Goal: Task Accomplishment & Management: Manage account settings

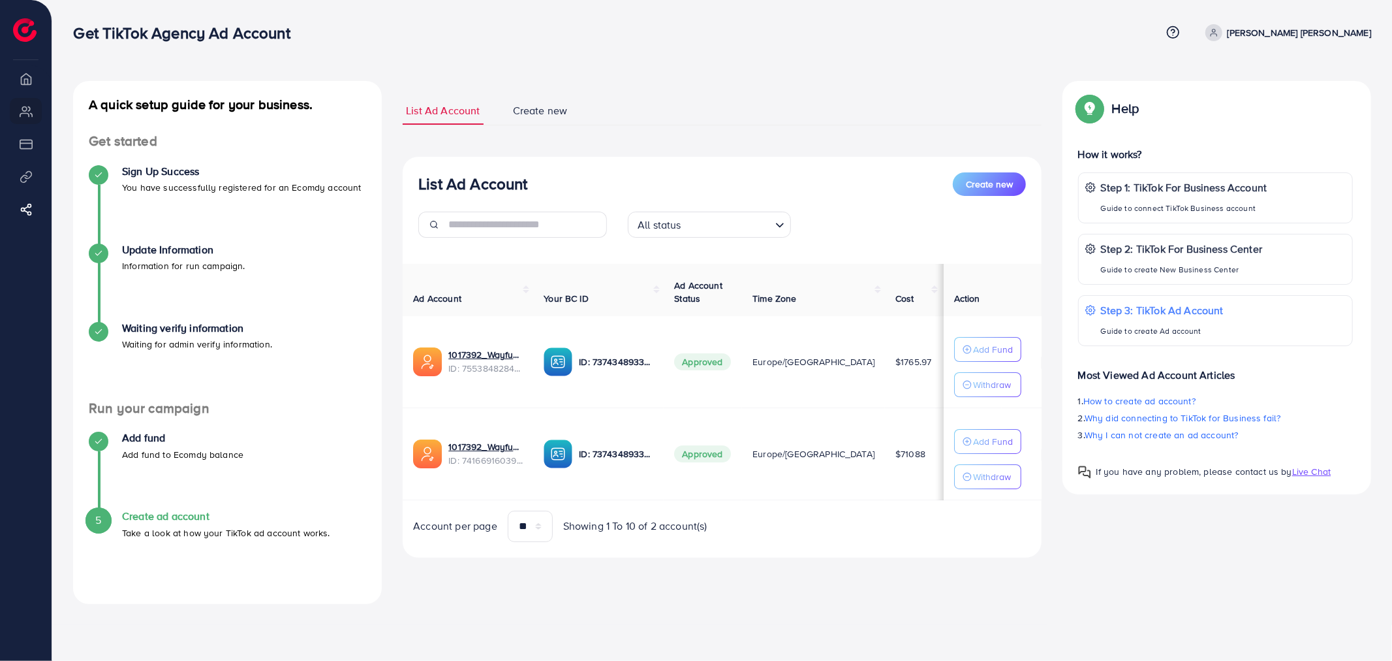
click at [24, 86] on li "Overview" at bounding box center [26, 78] width 52 height 26
click at [17, 112] on li "My ad accounts" at bounding box center [26, 111] width 52 height 26
click at [16, 144] on li "Payment" at bounding box center [26, 144] width 52 height 26
drag, startPoint x: 16, startPoint y: 175, endPoint x: 23, endPoint y: 223, distance: 48.1
click at [16, 178] on li "Product Links" at bounding box center [26, 176] width 52 height 26
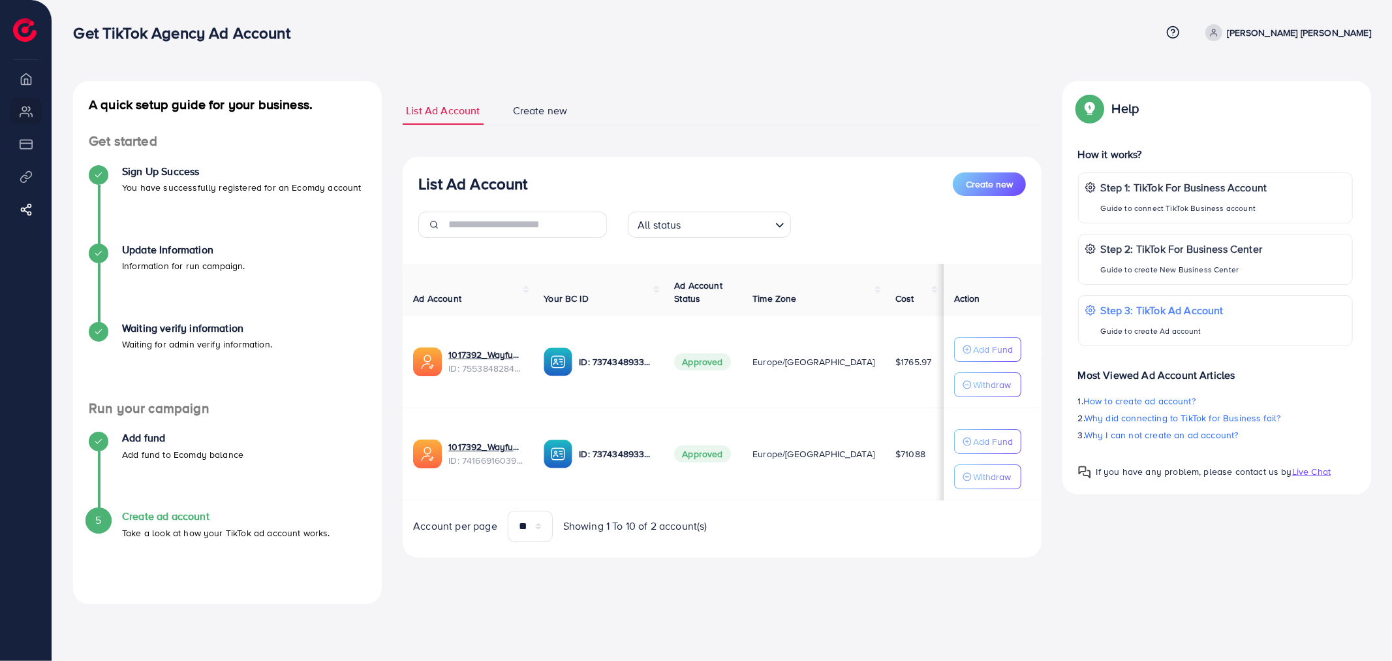
click at [552, 109] on span "Create new" at bounding box center [540, 110] width 55 height 15
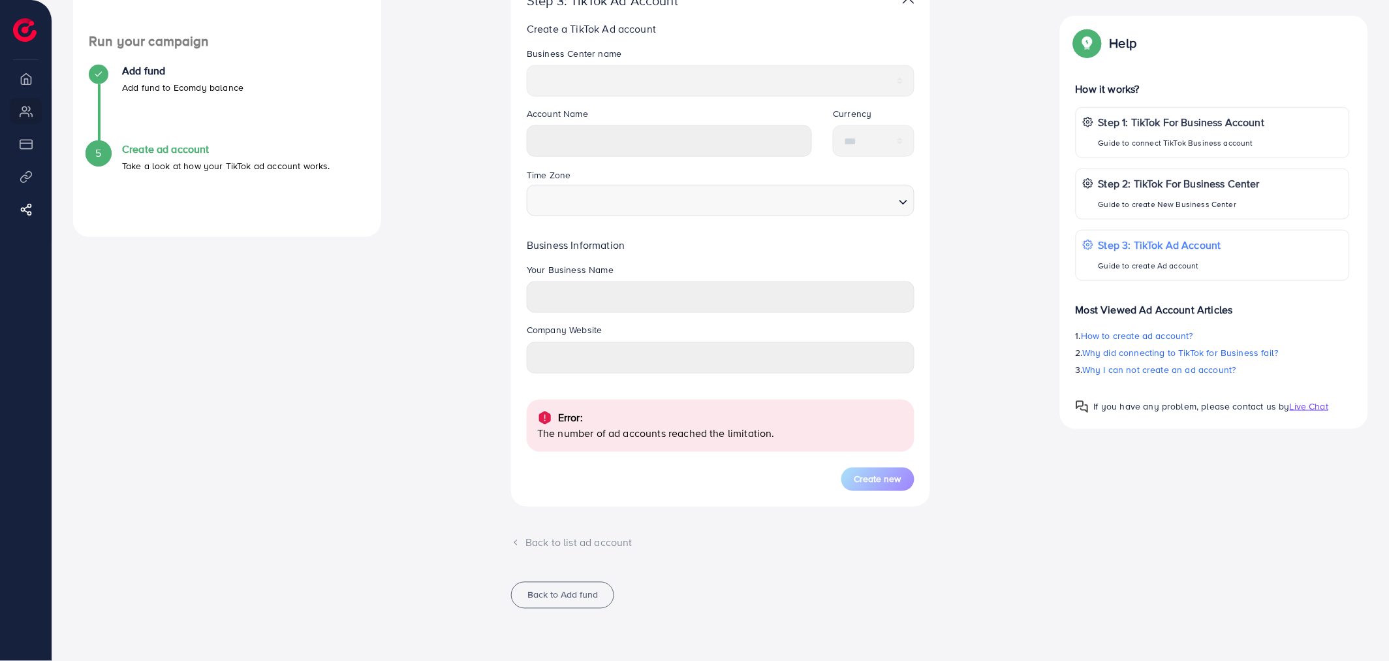
scroll to position [4, 0]
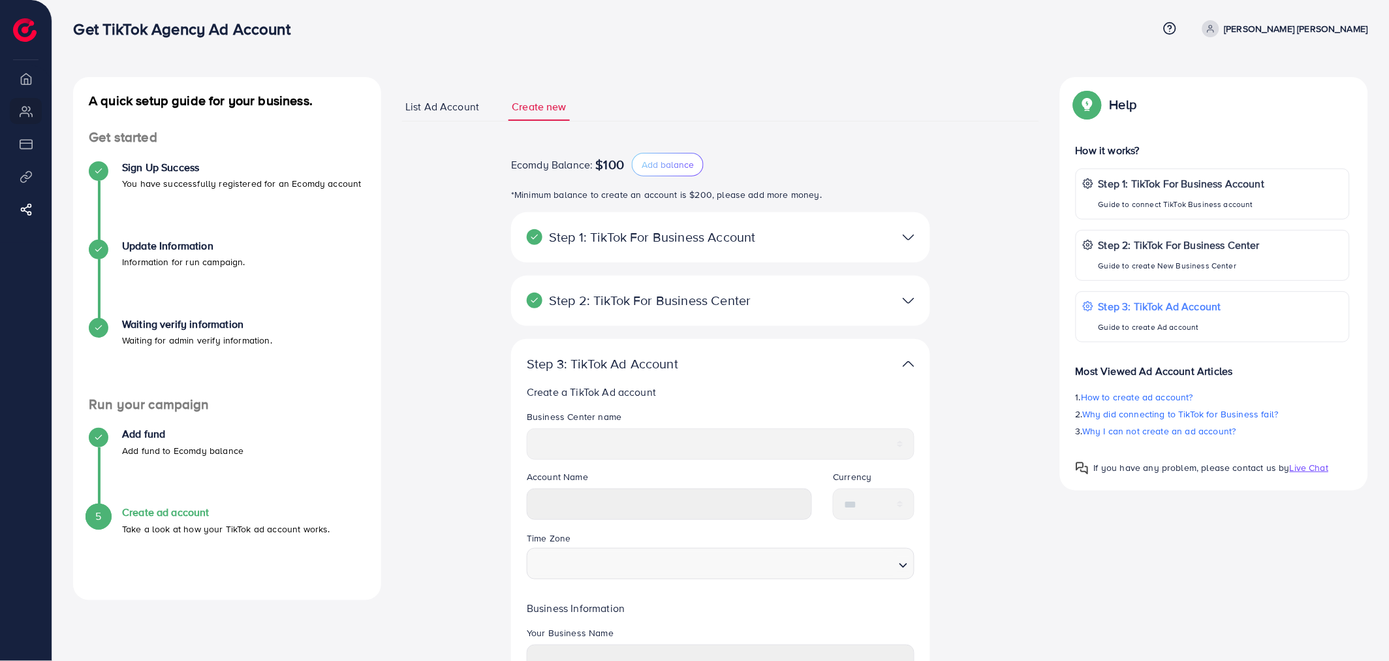
click at [432, 116] on link "List Ad Account" at bounding box center [442, 107] width 80 height 28
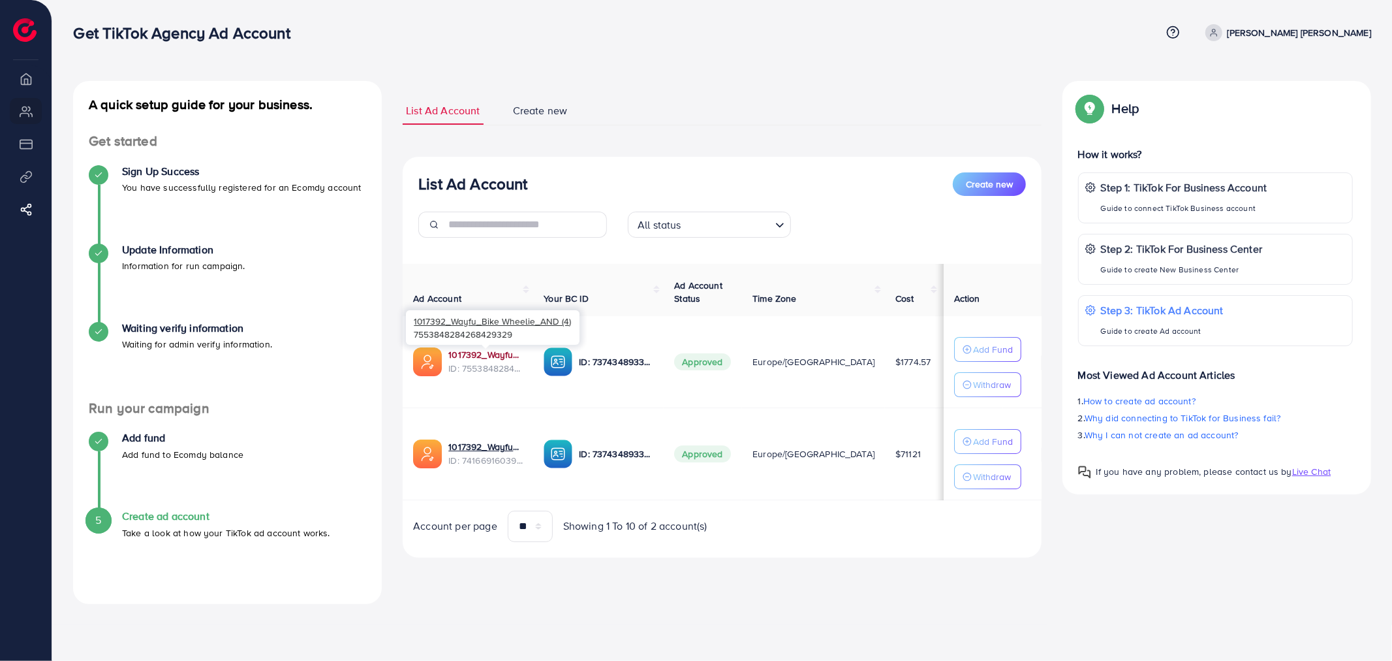
click at [494, 354] on link "1017392_Wayfu_Bike Wheelie_AND (4)" at bounding box center [485, 354] width 74 height 13
click at [486, 448] on link "1017392_Wayfu_screw" at bounding box center [485, 446] width 74 height 13
click at [556, 595] on div "List Ad Account Create new List Ad Account Create new All status Loading... Ad …" at bounding box center [722, 342] width 660 height 523
click at [541, 108] on span "Create new" at bounding box center [540, 110] width 55 height 15
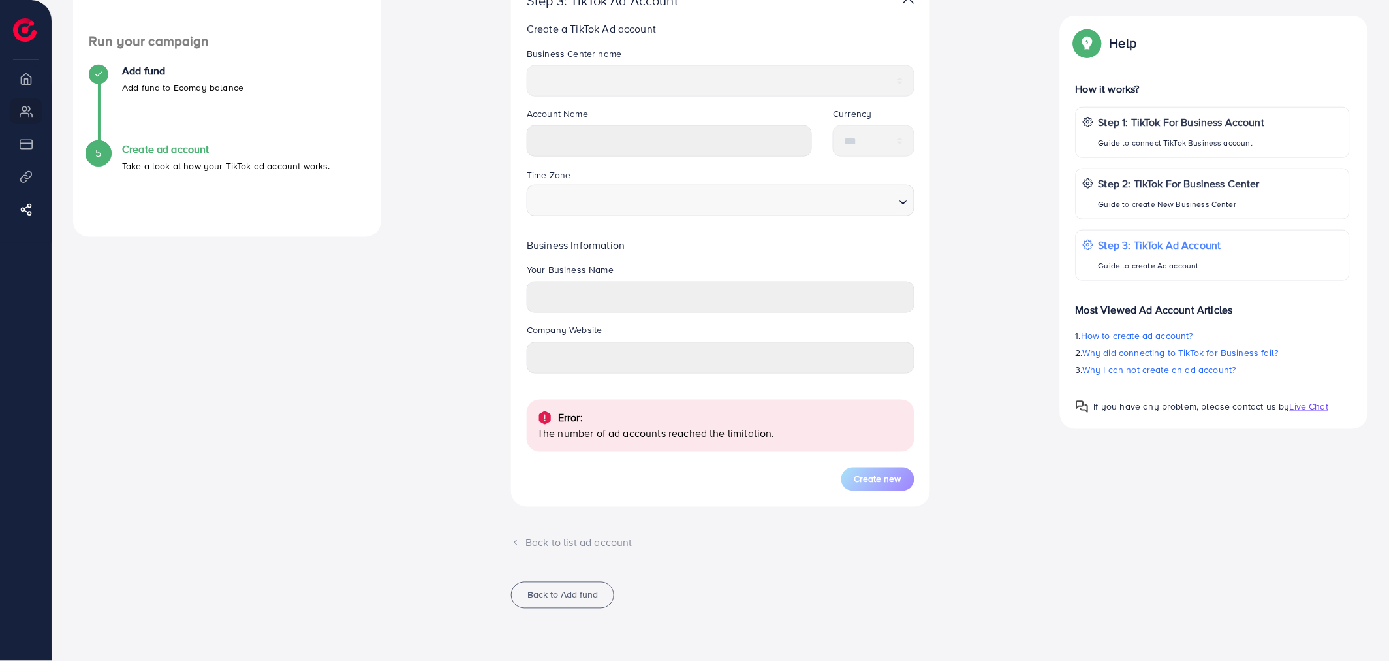
scroll to position [4, 0]
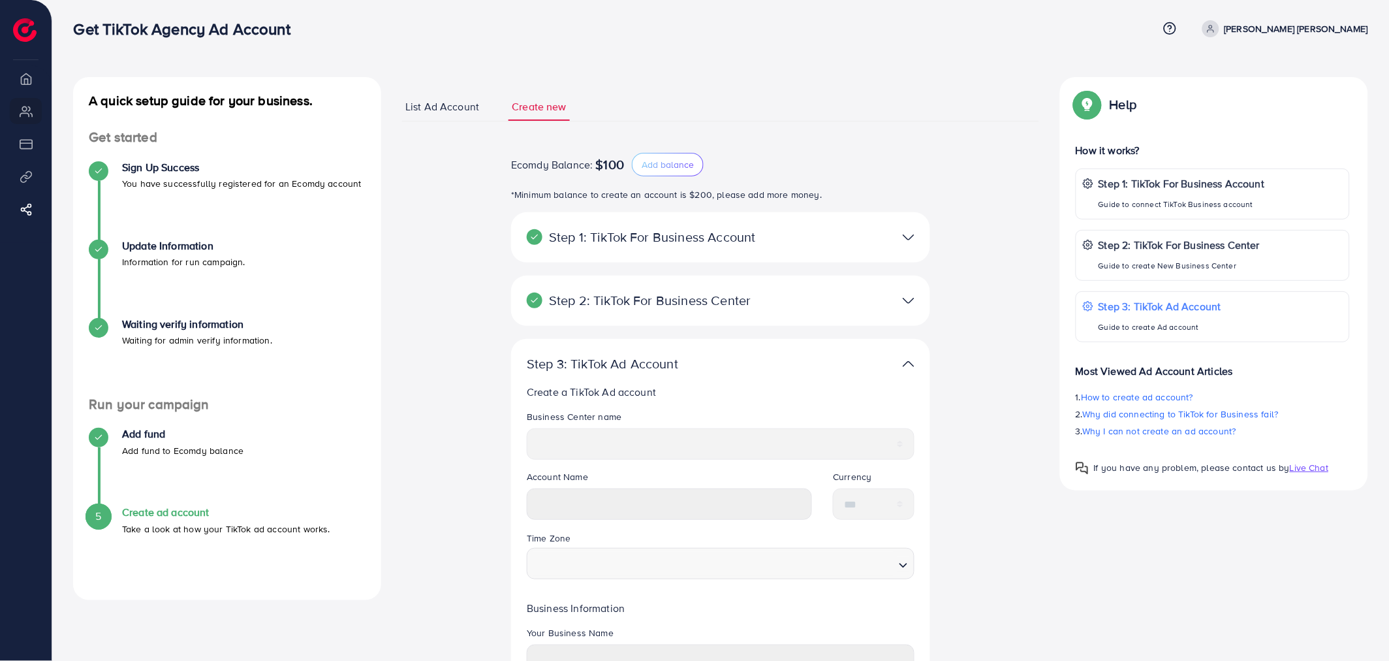
click at [420, 108] on span "List Ad Account" at bounding box center [442, 106] width 74 height 15
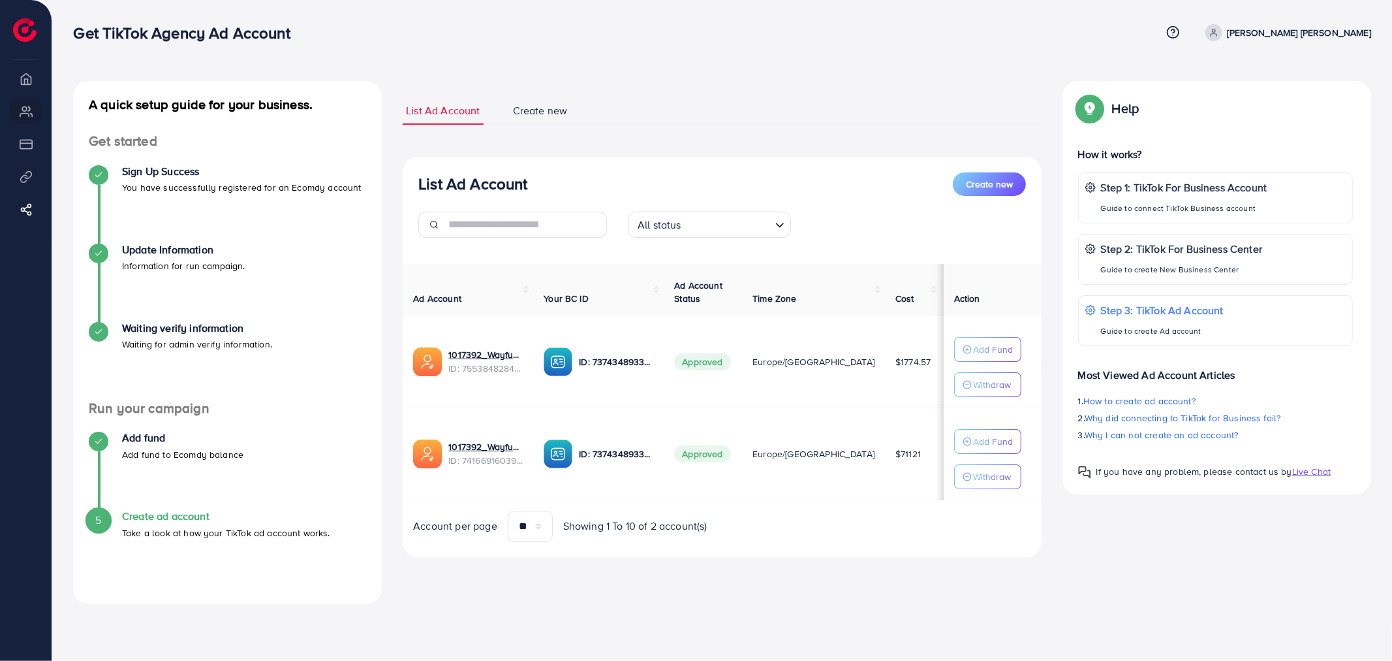
click at [686, 606] on div "A quick setup guide for your business. Get started Sign Up Success You have suc…" at bounding box center [722, 312] width 1340 height 625
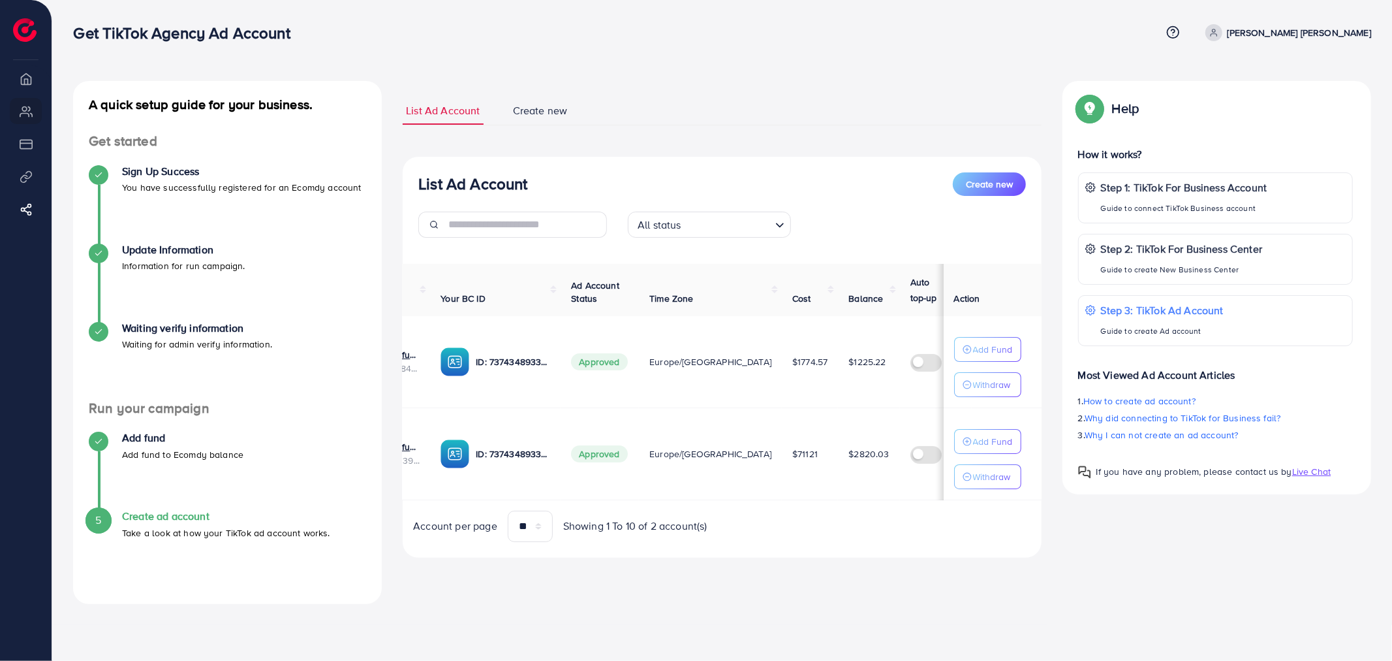
scroll to position [0, 170]
